Goal: Task Accomplishment & Management: Complete application form

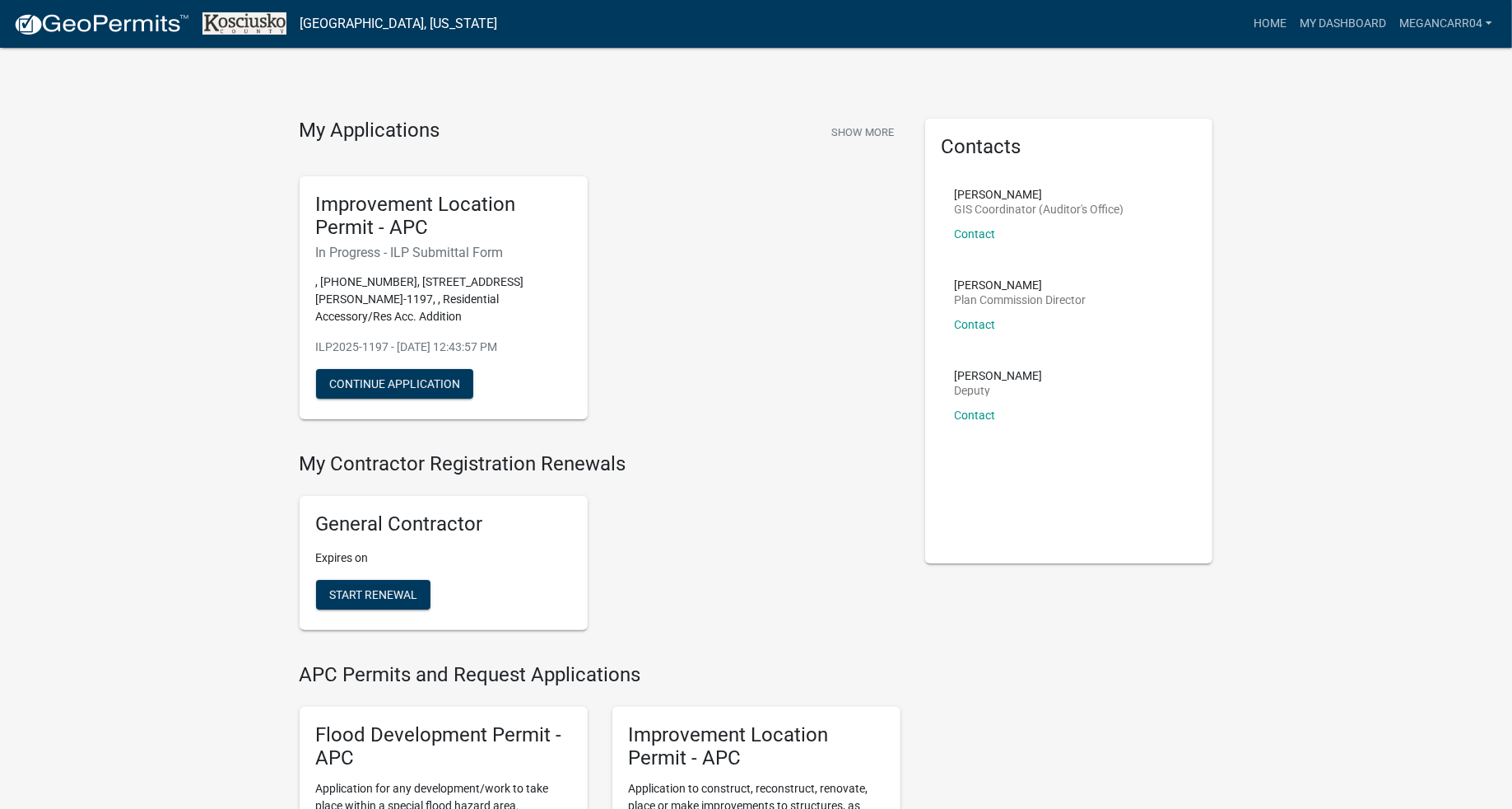
click at [475, 378] on div "Improvement Location Permit - APC In Progress - ILP Submittal Form , [PHONE_NUM…" at bounding box center [444, 298] width 288 height 244
click at [447, 397] on button "Continue Application" at bounding box center [394, 383] width 157 height 29
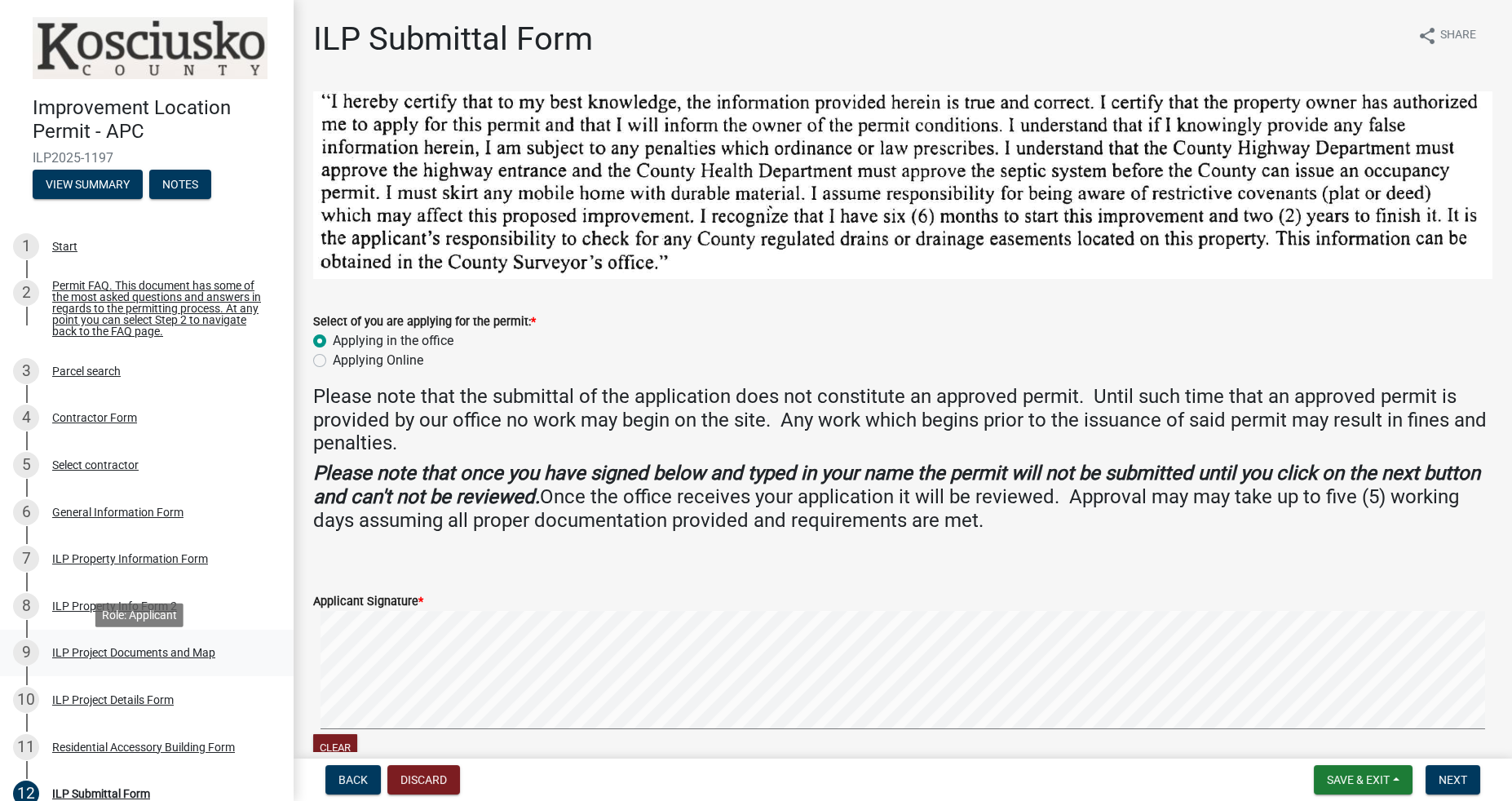
click at [72, 658] on div "ILP Project Documents and Map" at bounding box center [134, 652] width 164 height 12
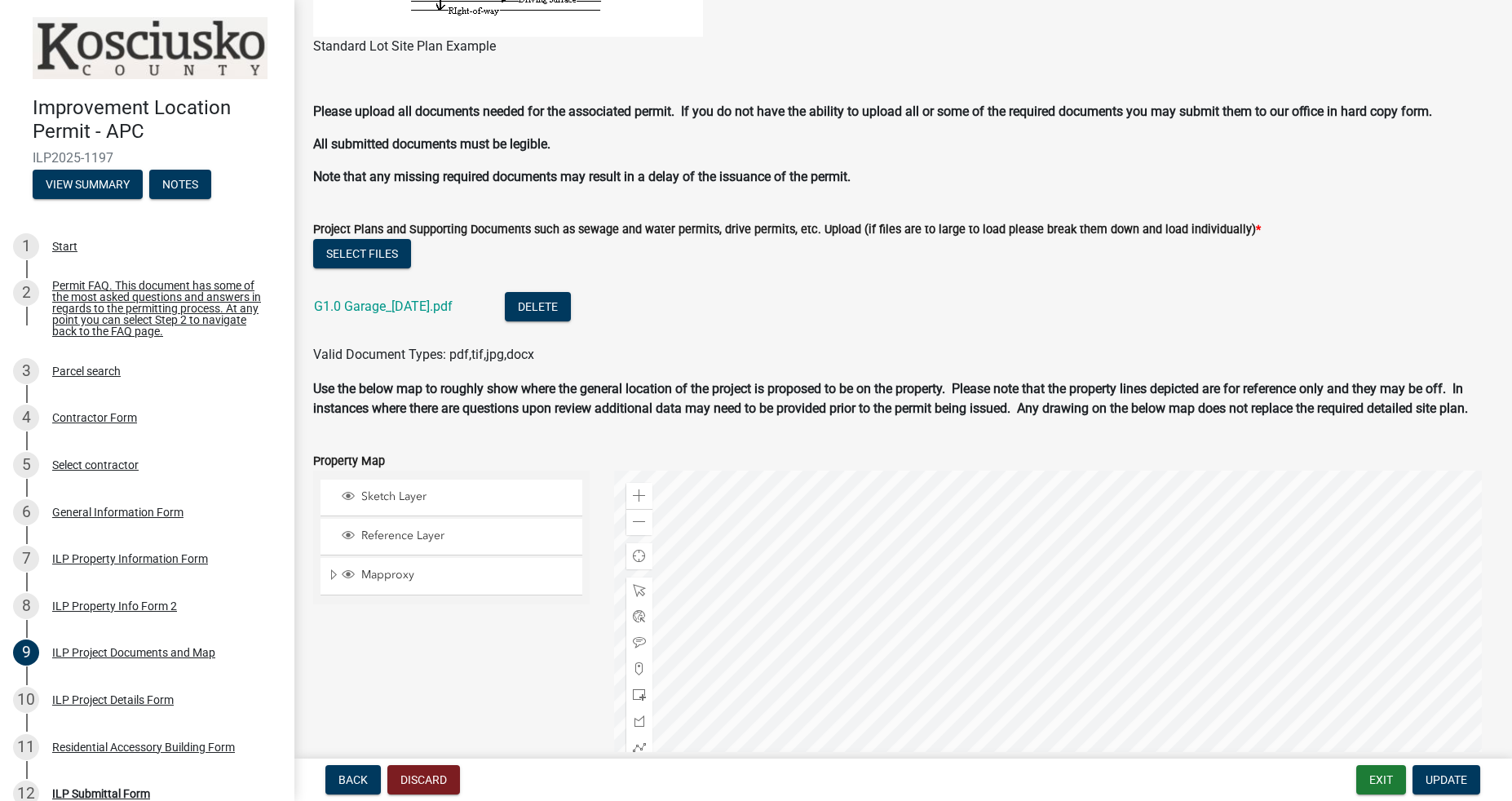
scroll to position [1570, 0]
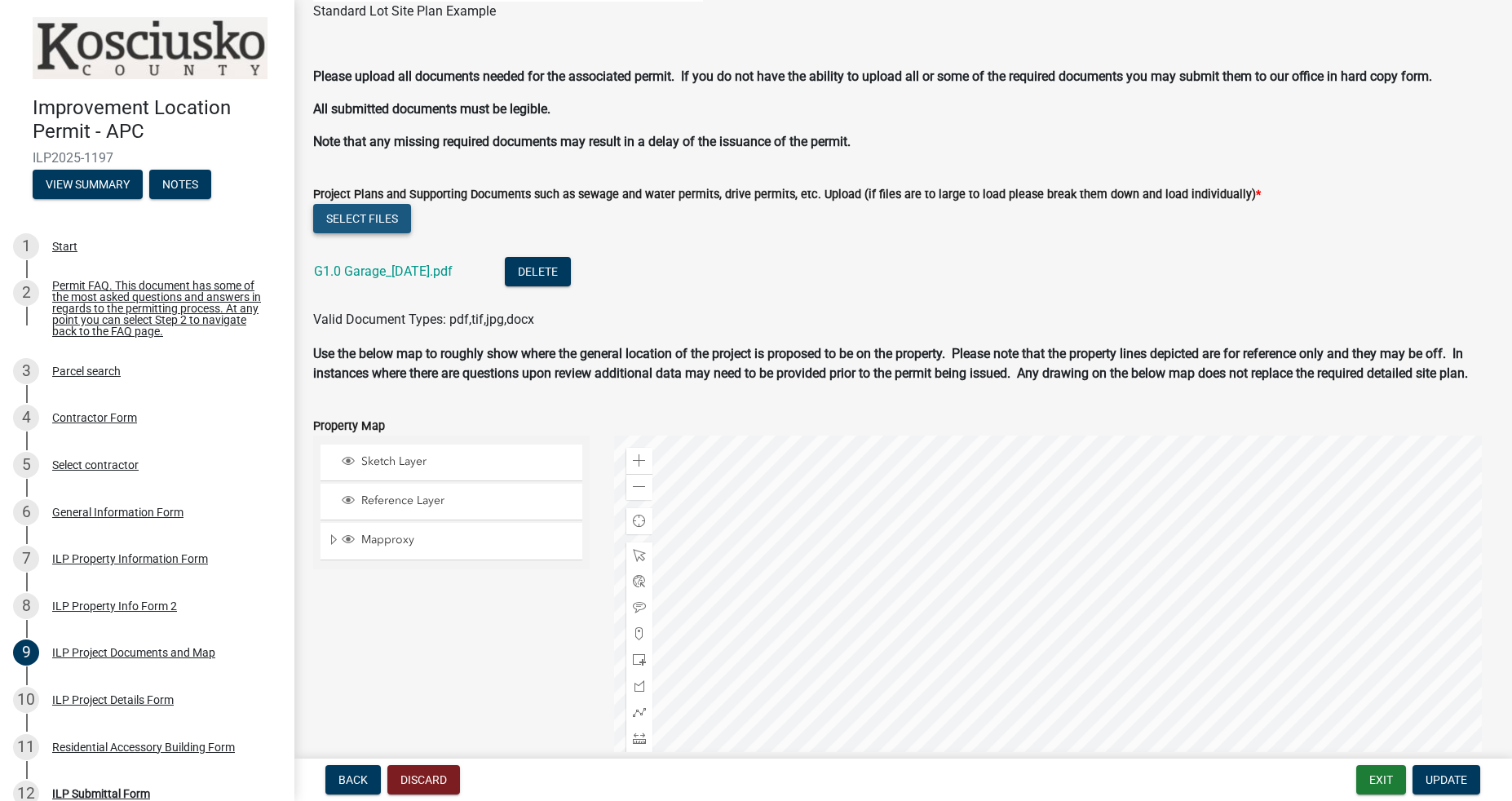
click at [374, 217] on button "Select files" at bounding box center [363, 218] width 98 height 29
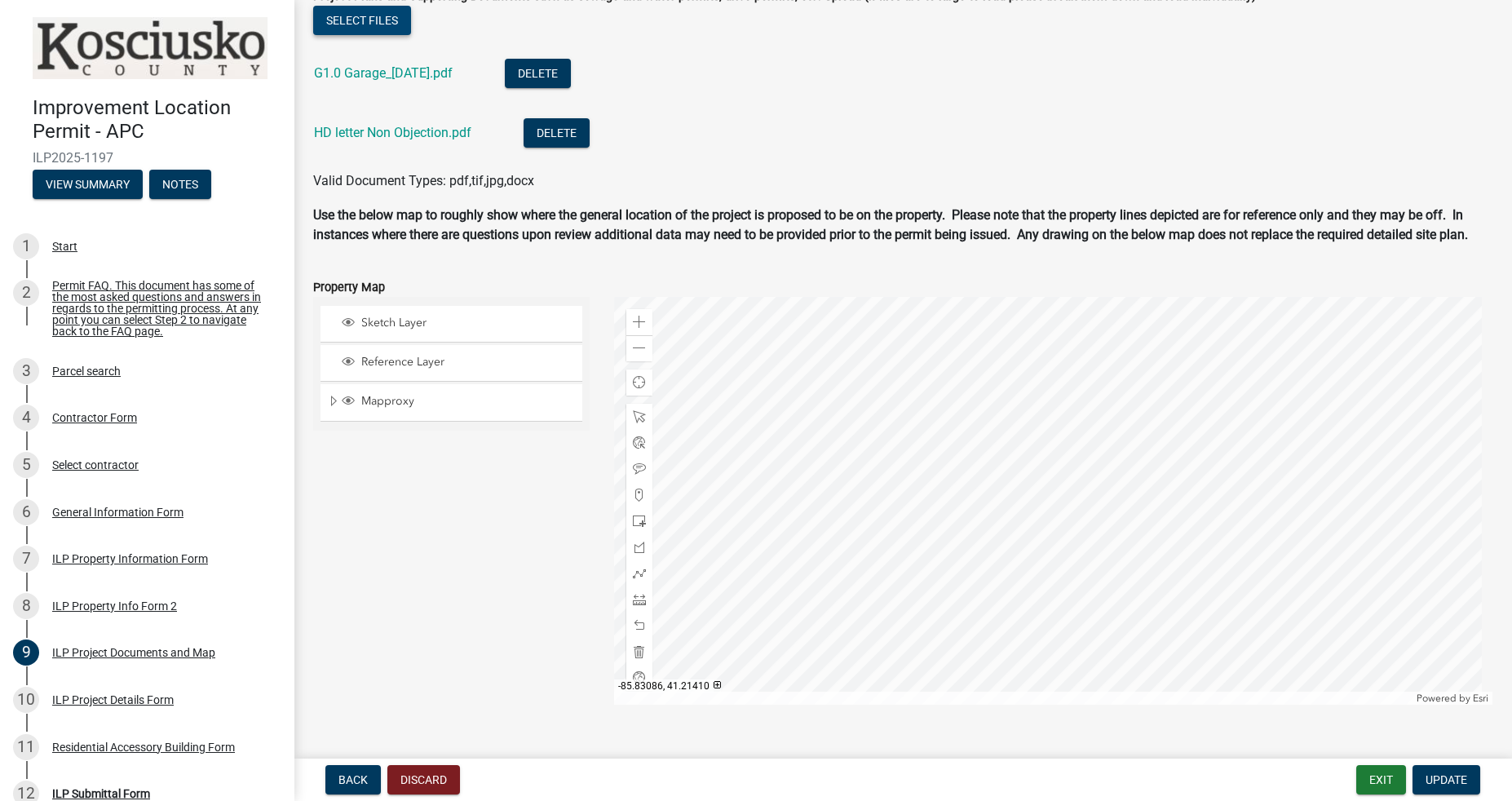
scroll to position [1818, 0]
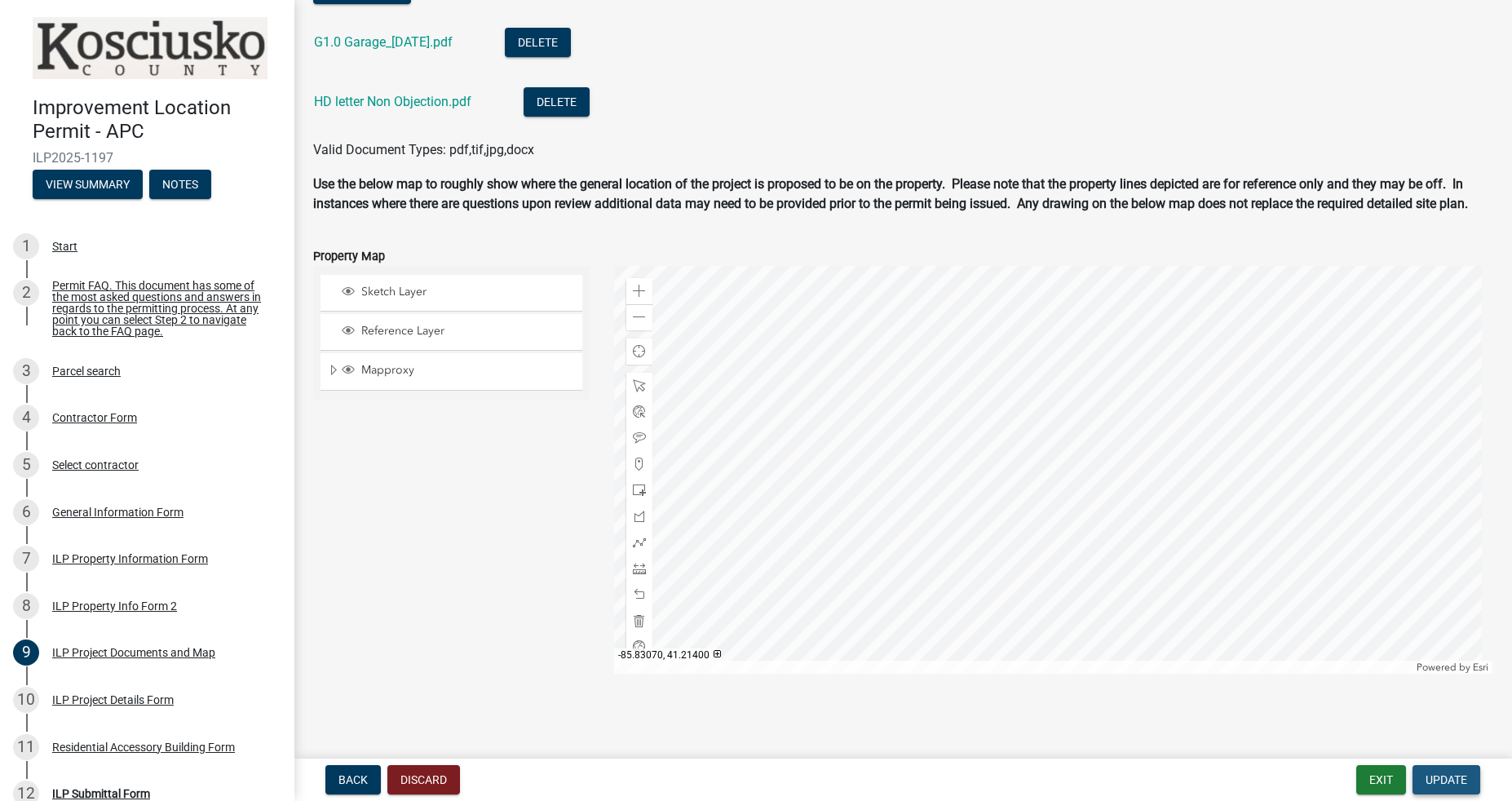
click at [1443, 776] on span "Update" at bounding box center [1447, 779] width 42 height 13
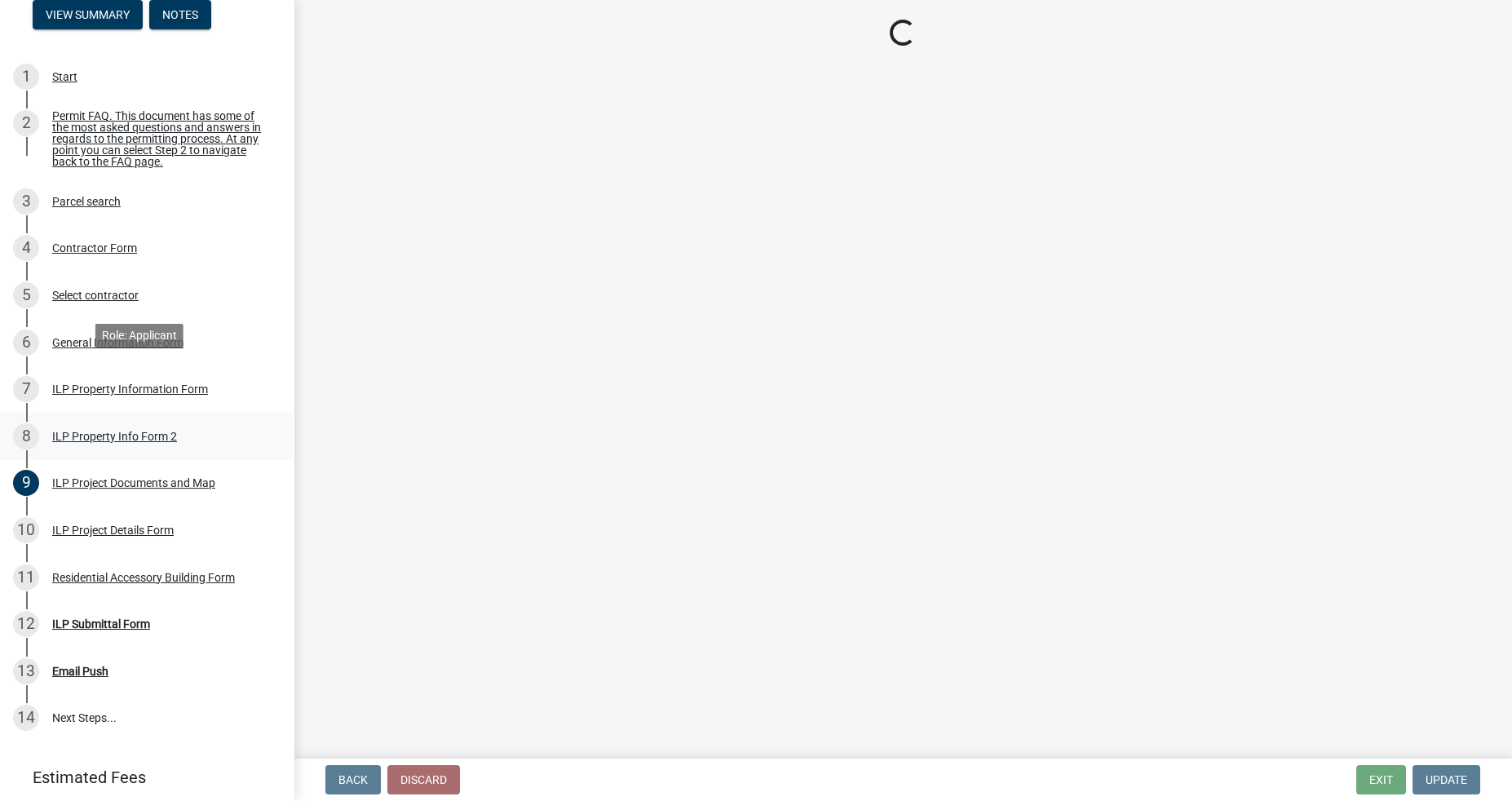
scroll to position [232, 0]
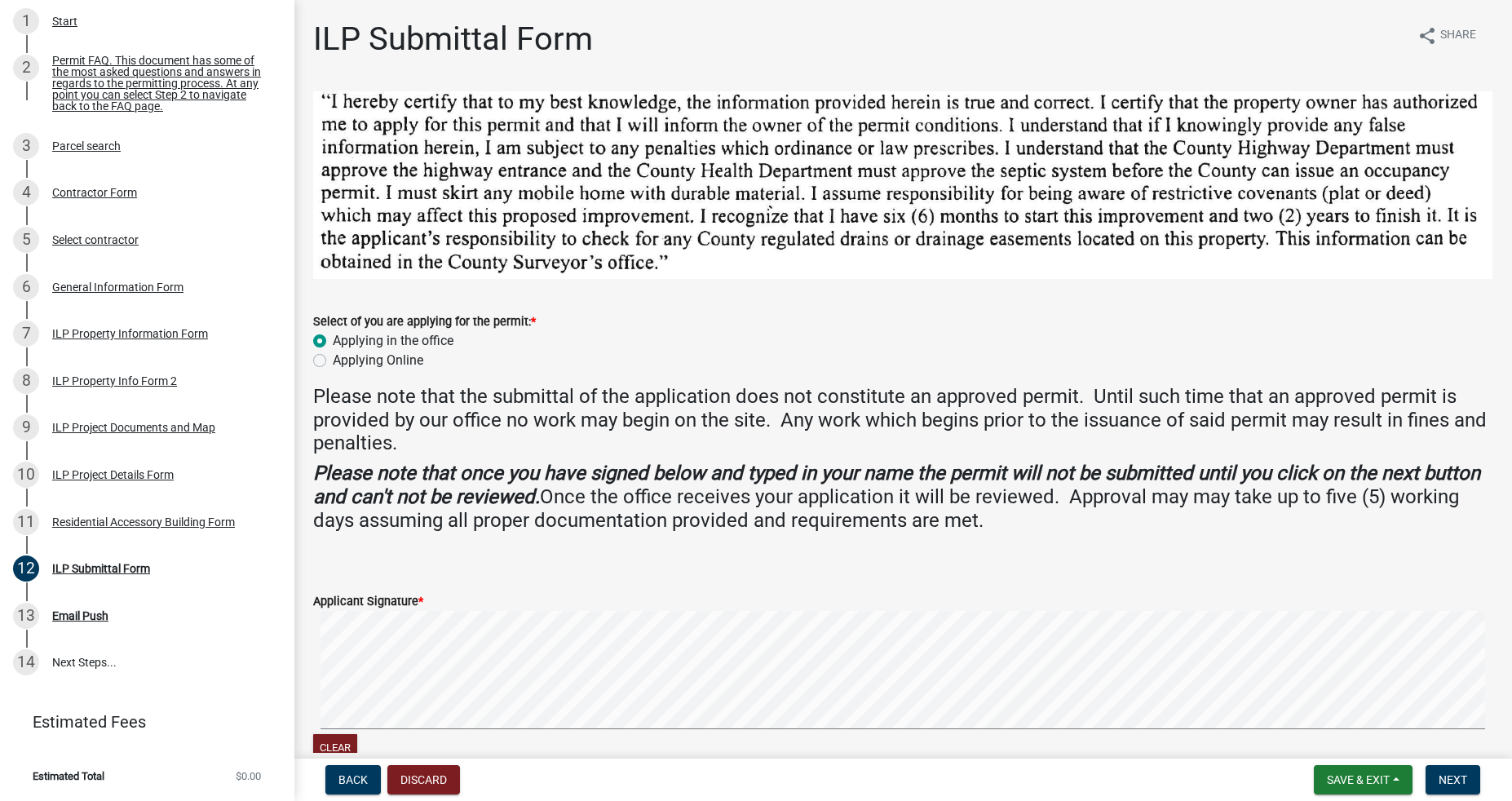
click at [448, 750] on div "Clear" at bounding box center [903, 687] width 1179 height 154
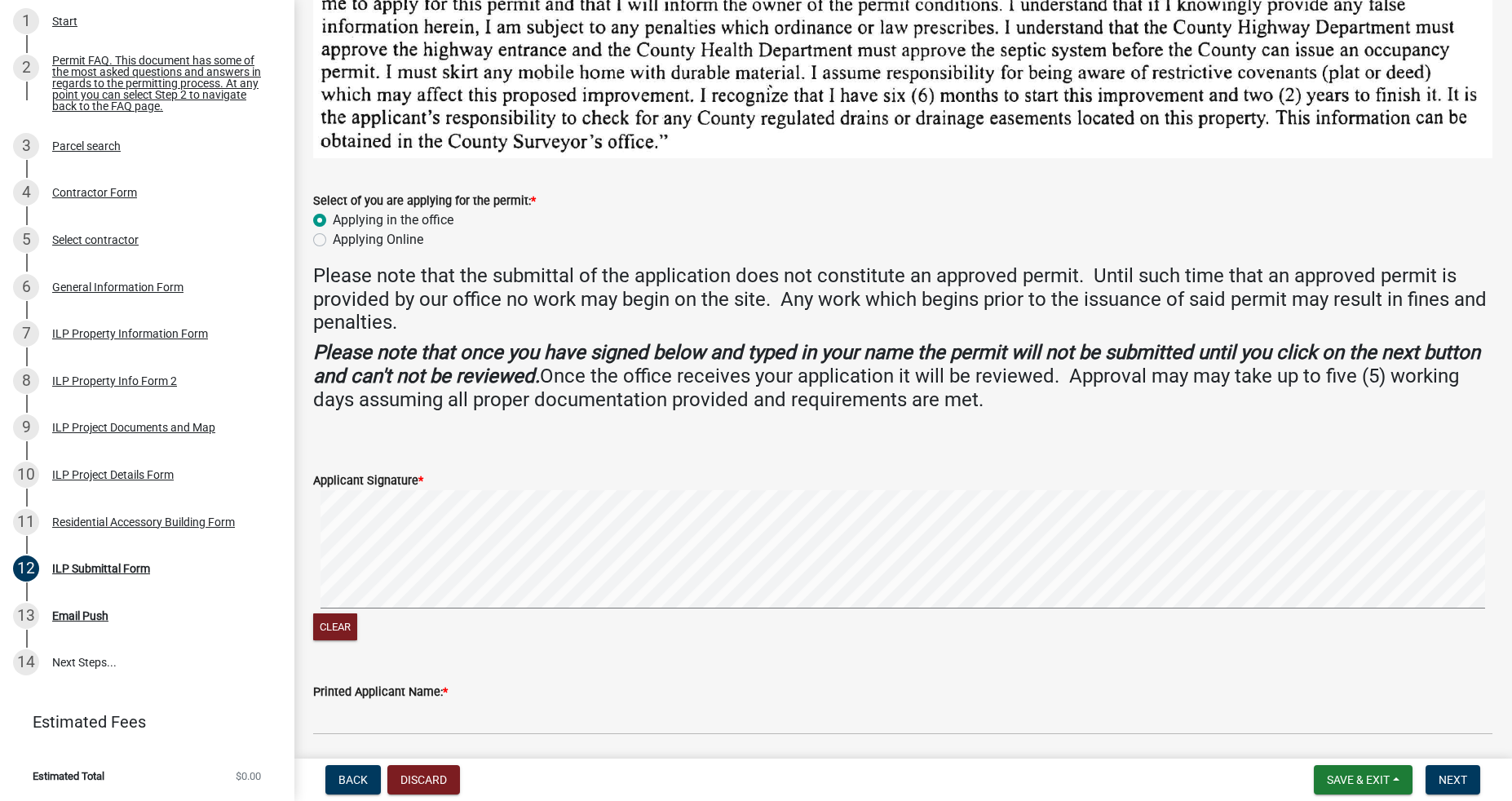
scroll to position [242, 0]
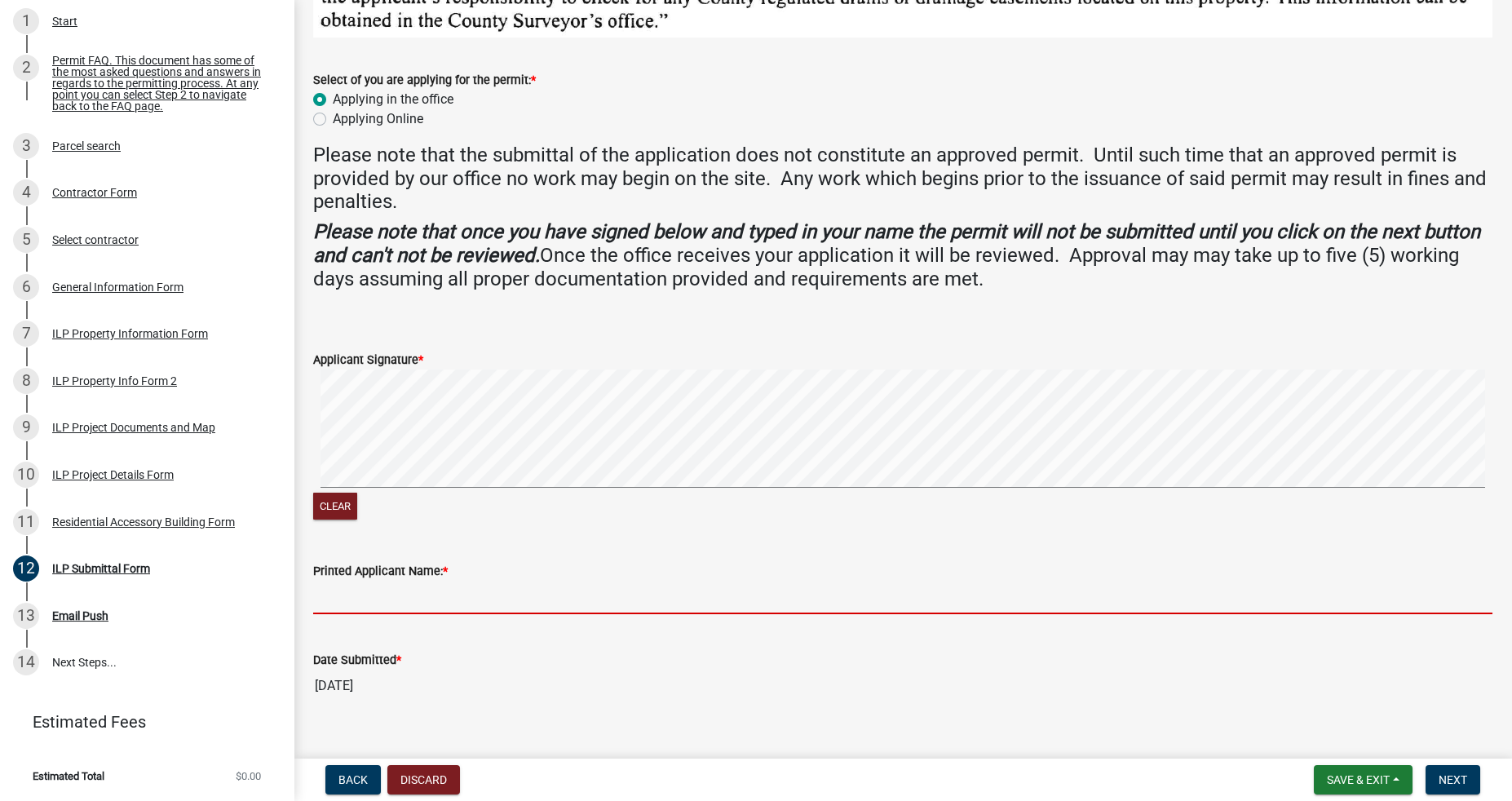
click at [476, 595] on input "Printed Applicant Name: *" at bounding box center [903, 597] width 1179 height 34
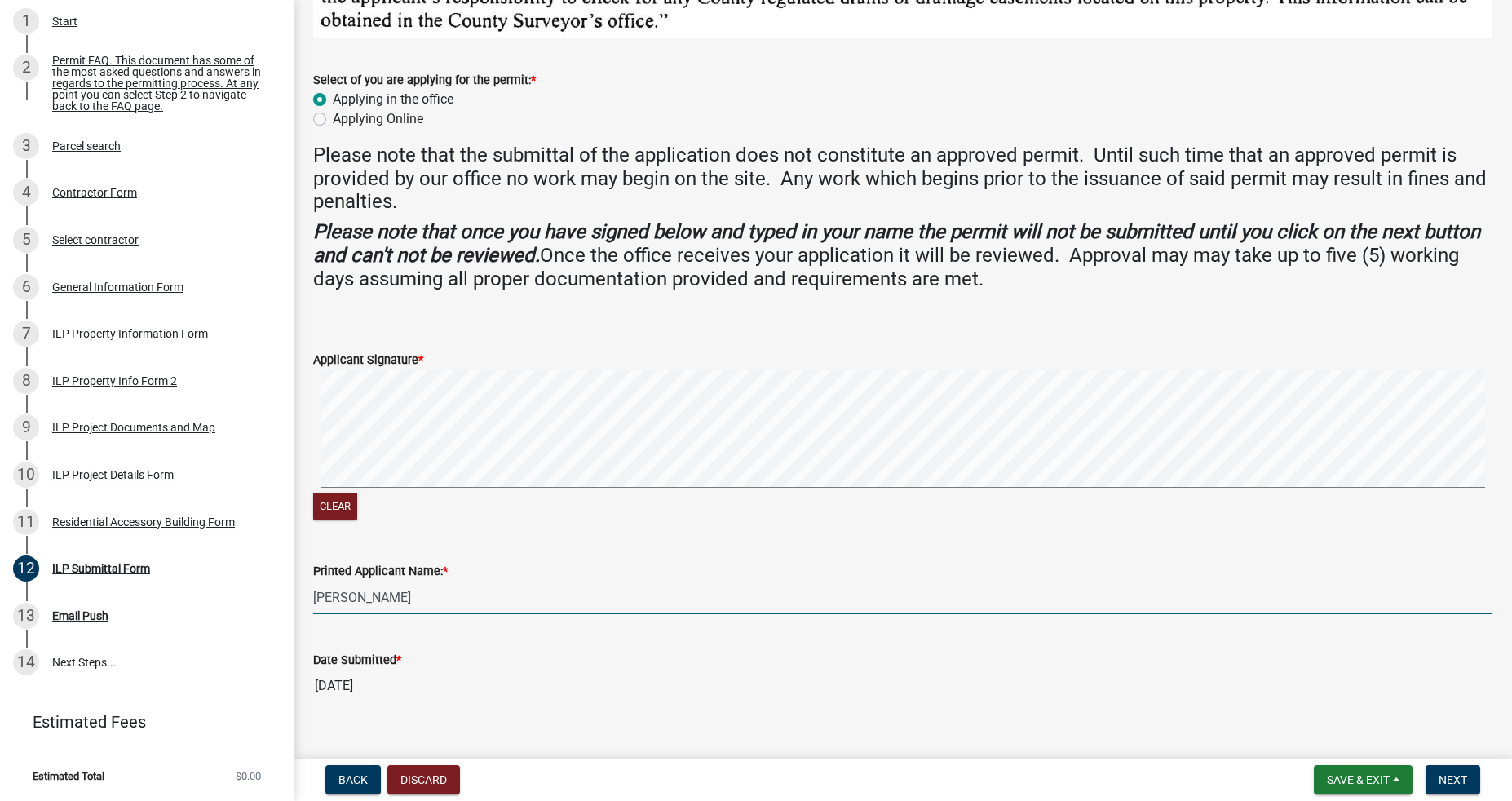
type input "[PERSON_NAME]"
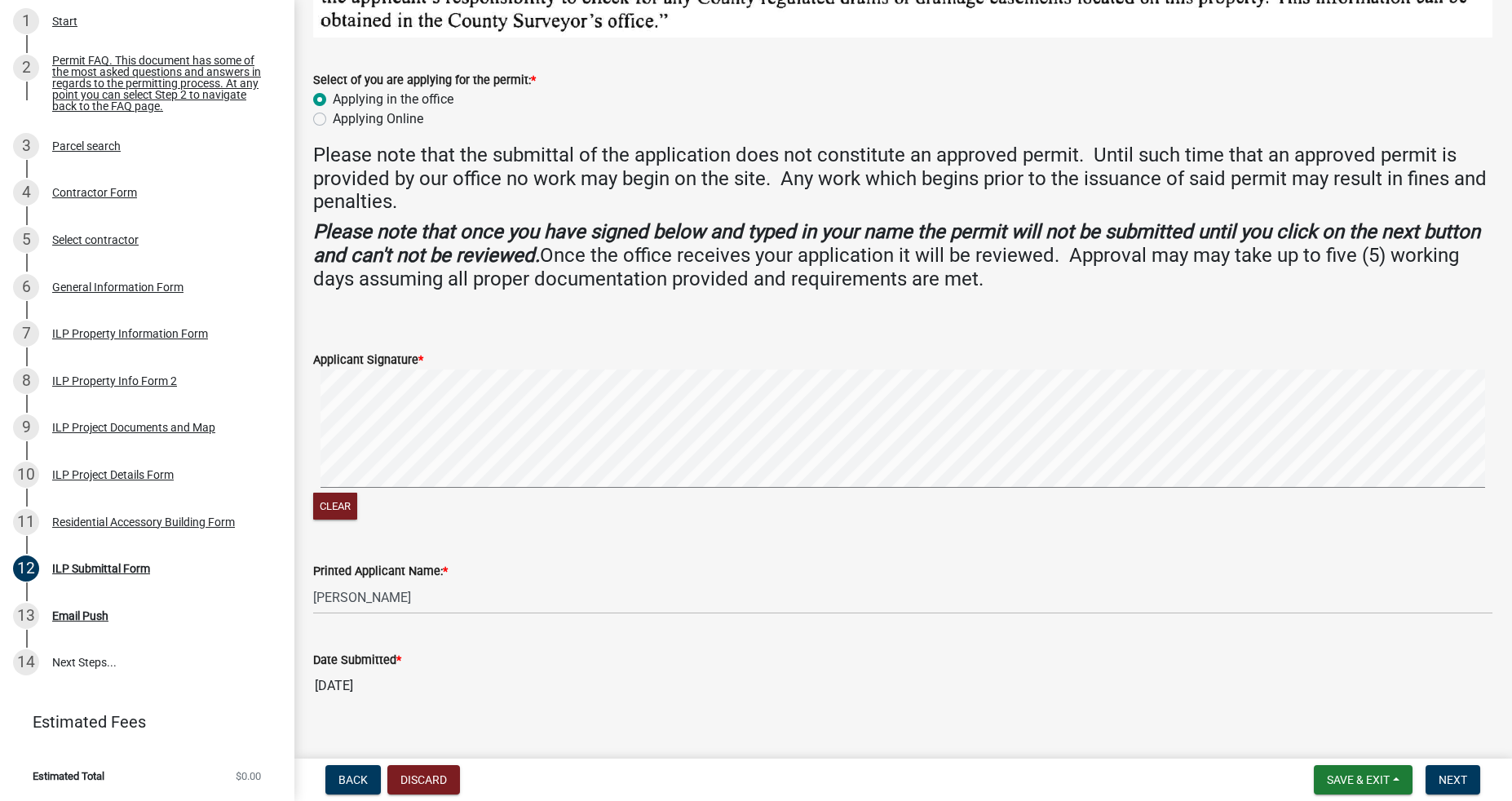
click at [344, 685] on input "[DATE]" at bounding box center [903, 686] width 1179 height 33
click at [347, 680] on input "[DATE]" at bounding box center [903, 686] width 1179 height 33
click at [1466, 775] on span "Next" at bounding box center [1453, 779] width 28 height 13
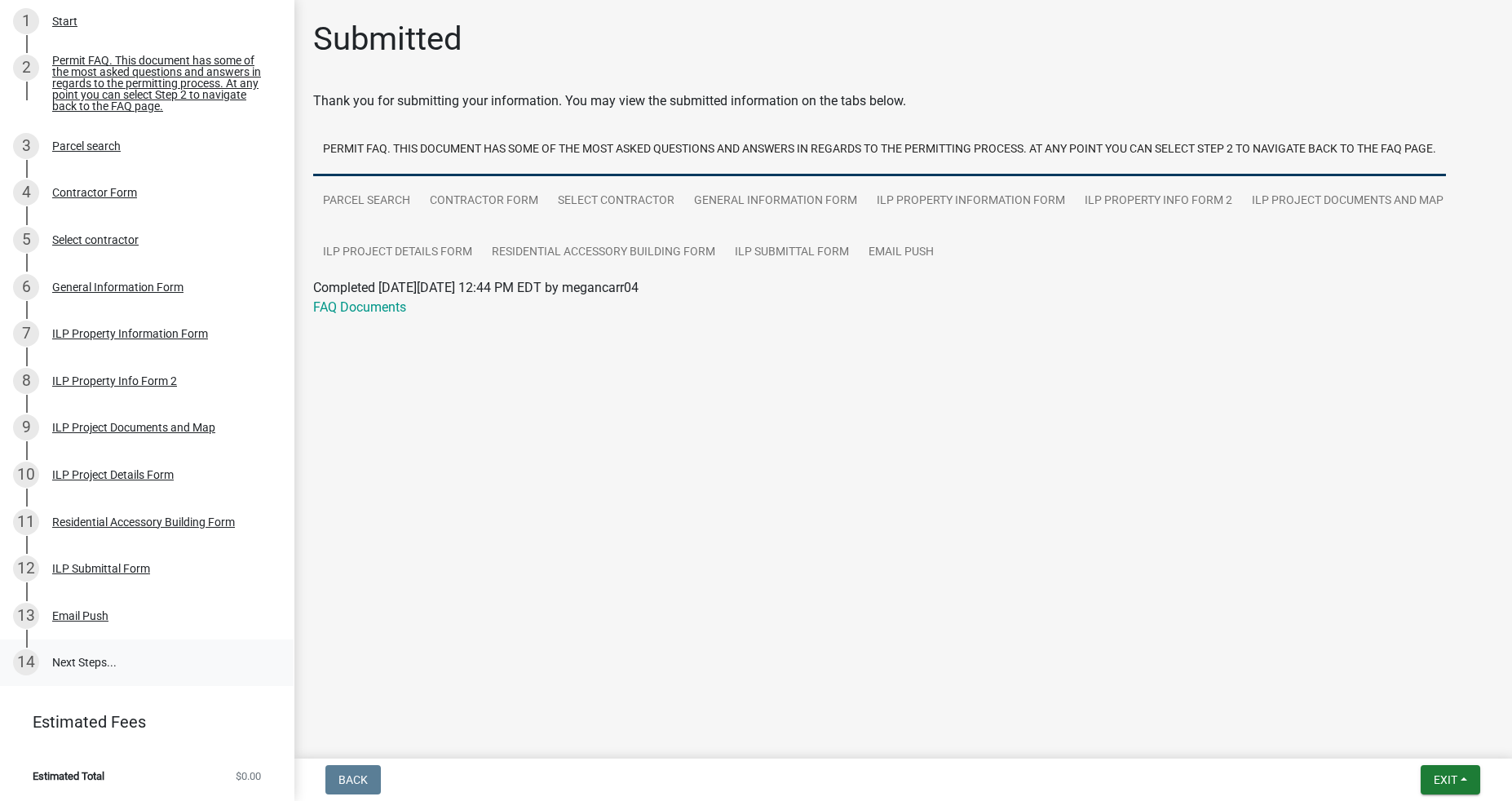
click at [83, 661] on link "14 Next Steps..." at bounding box center [146, 663] width 293 height 47
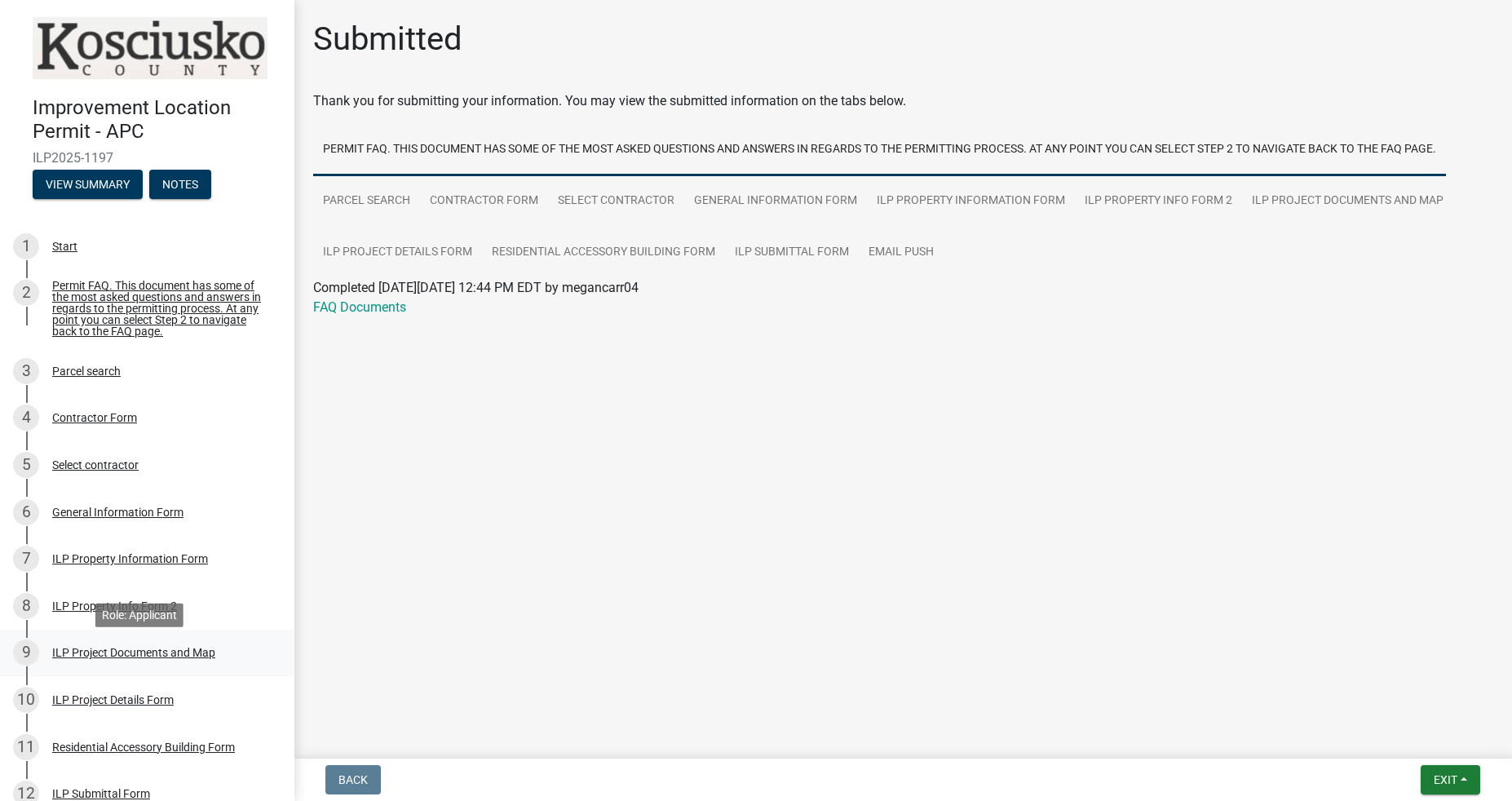
click at [140, 658] on div "ILP Project Documents and Map" at bounding box center [134, 652] width 164 height 12
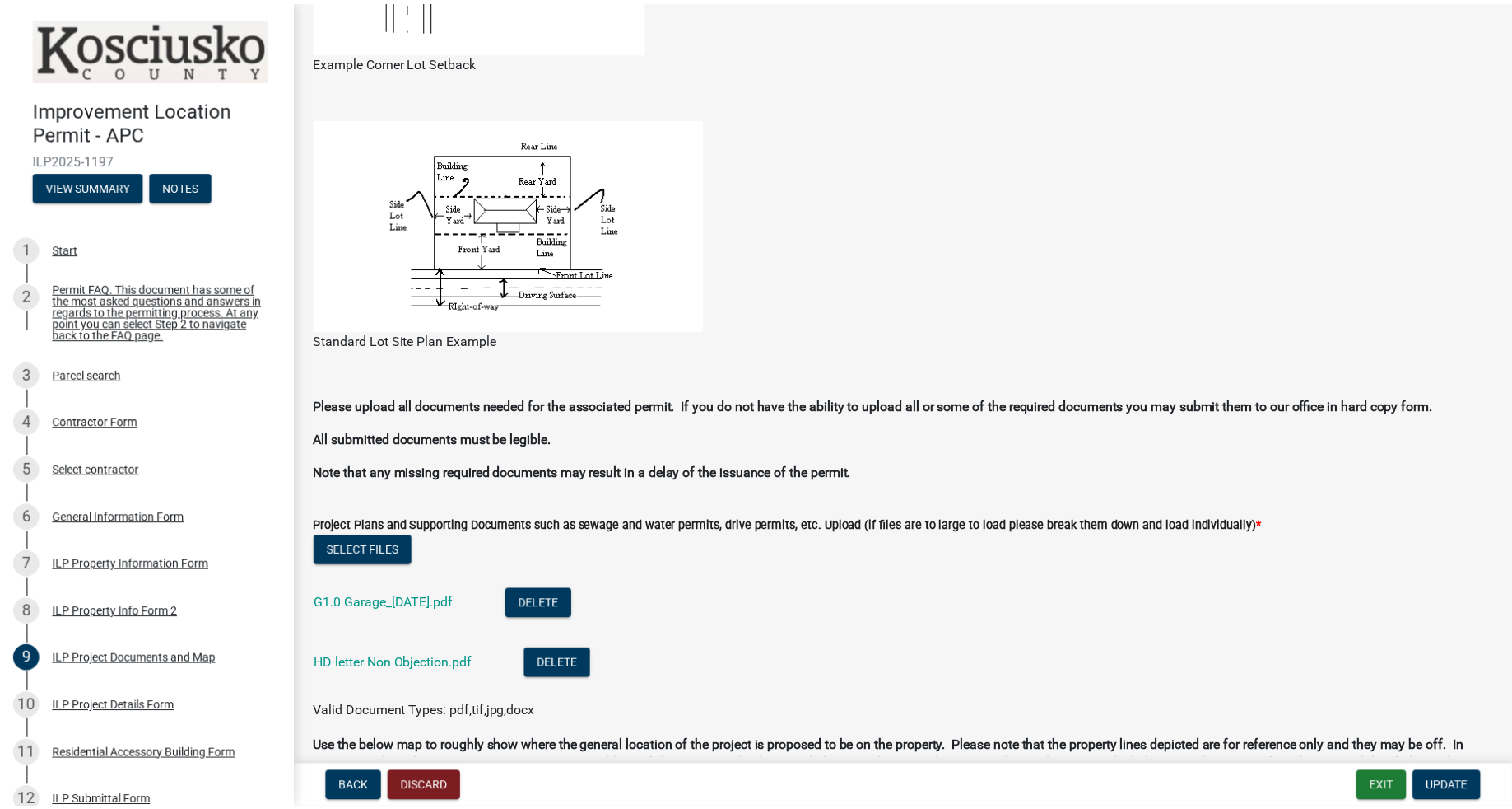
scroll to position [1341, 0]
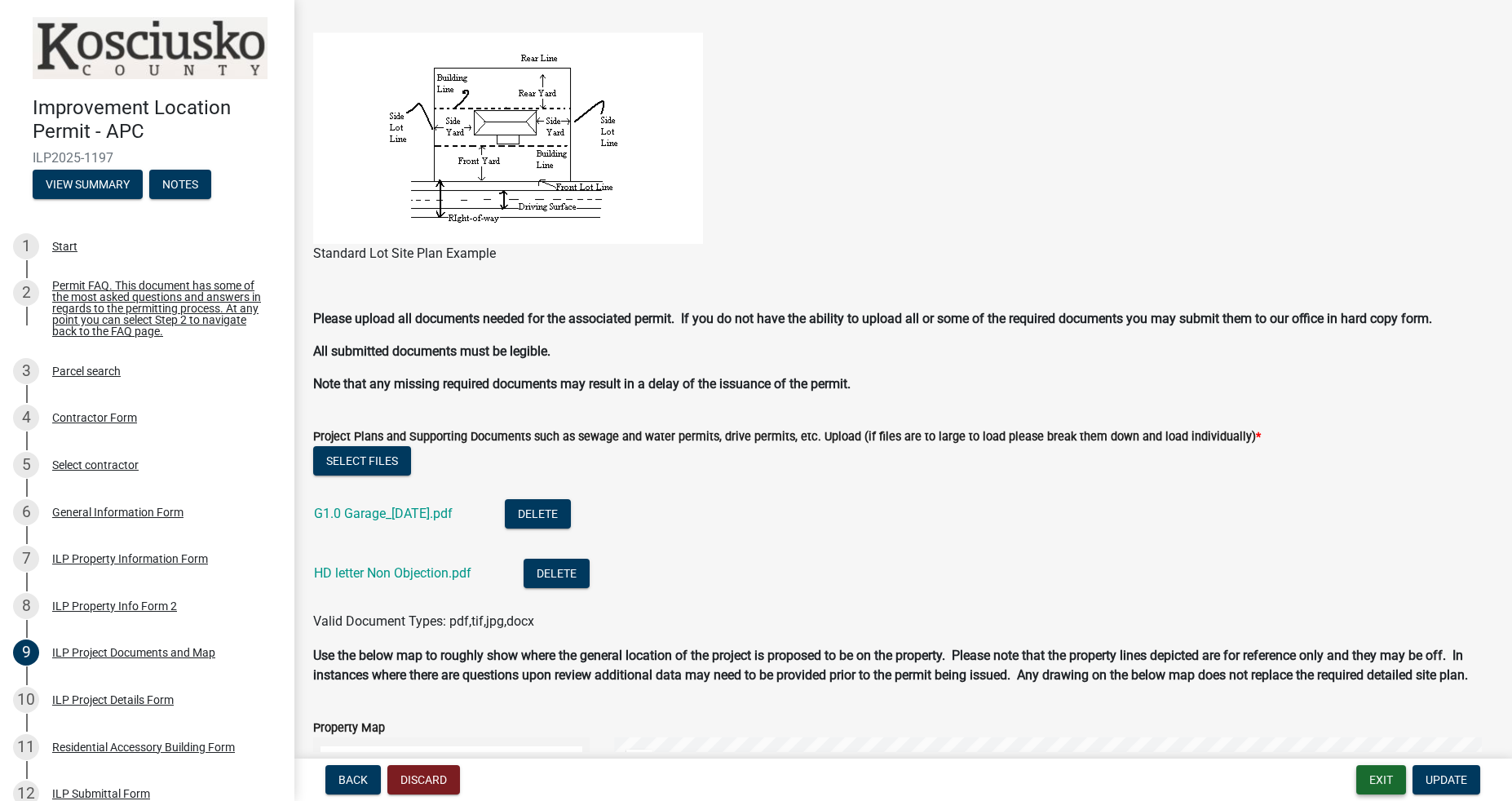
click at [1387, 778] on button "Exit" at bounding box center [1381, 779] width 50 height 29
